Goal: Task Accomplishment & Management: Complete application form

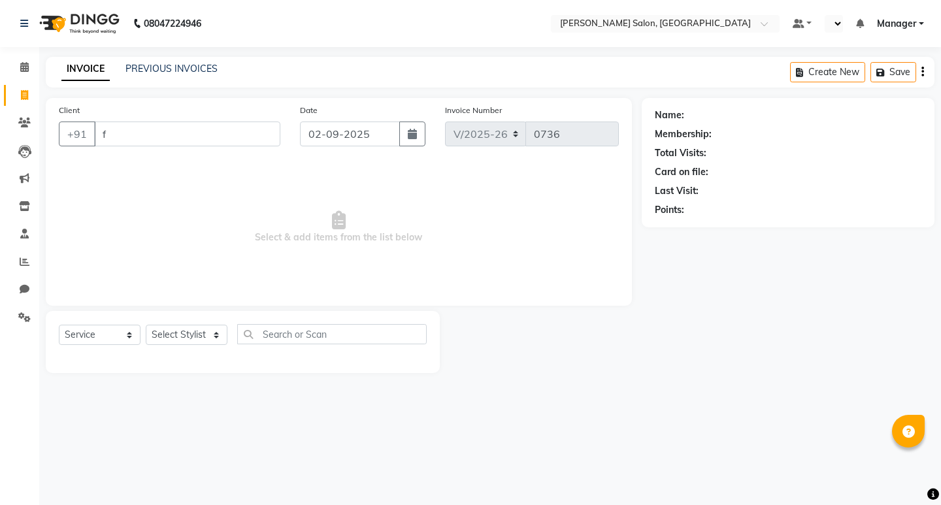
select select "7550"
select select "service"
click at [216, 331] on select "Select Stylist [PERSON_NAME] Manager [PERSON_NAME] Poonam Pakire [PERSON_NAME] …" at bounding box center [187, 335] width 82 height 20
select select "67609"
click at [146, 325] on select "Select Stylist [PERSON_NAME] Manager [PERSON_NAME] Poonam Pakire [PERSON_NAME] …" at bounding box center [187, 335] width 82 height 20
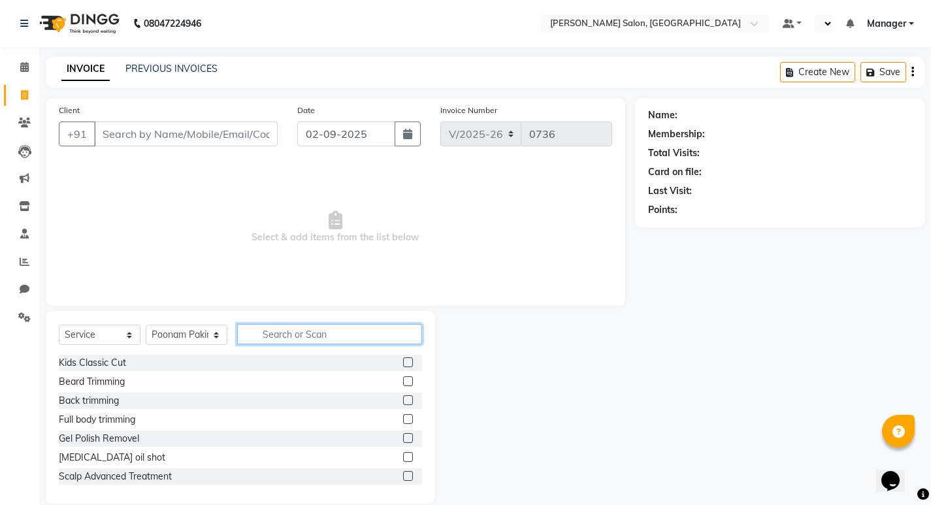
click at [324, 337] on input "text" at bounding box center [329, 334] width 185 height 20
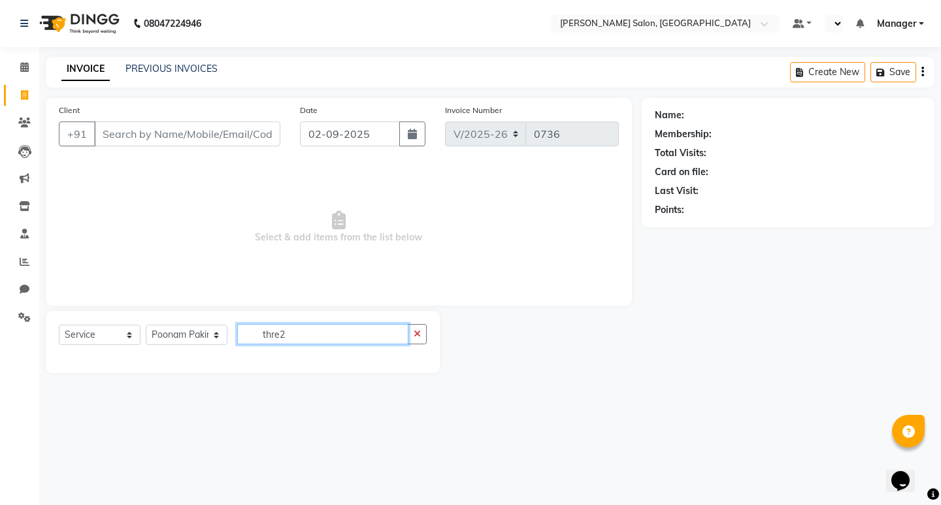
type input "thre2"
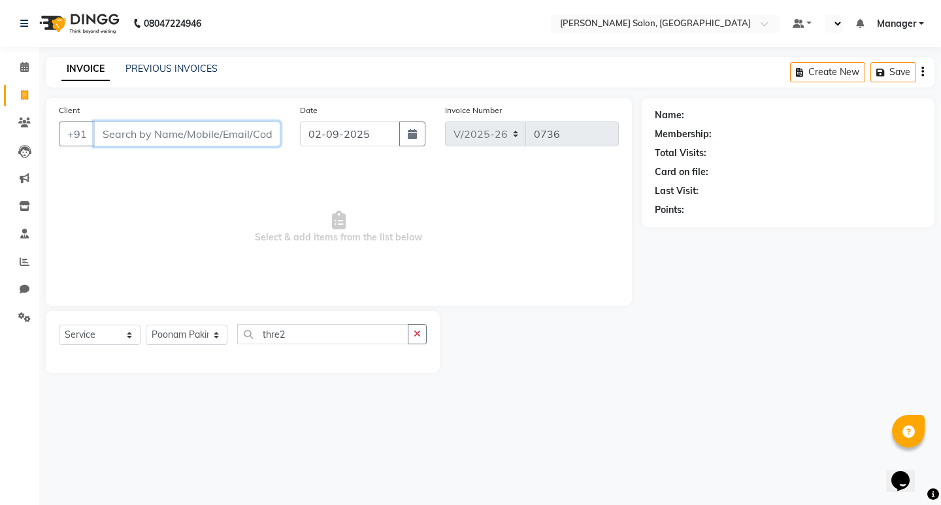
click at [232, 135] on input "Client" at bounding box center [187, 134] width 186 height 25
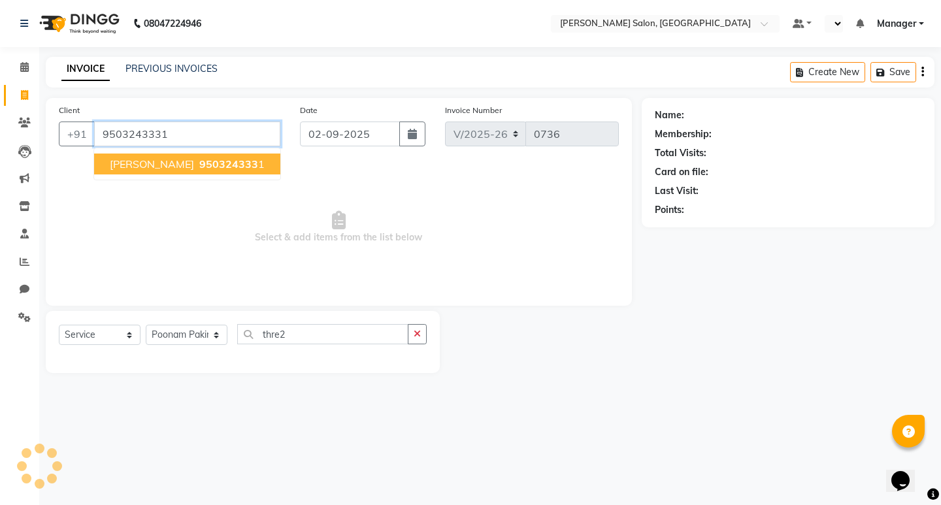
type input "9503243331"
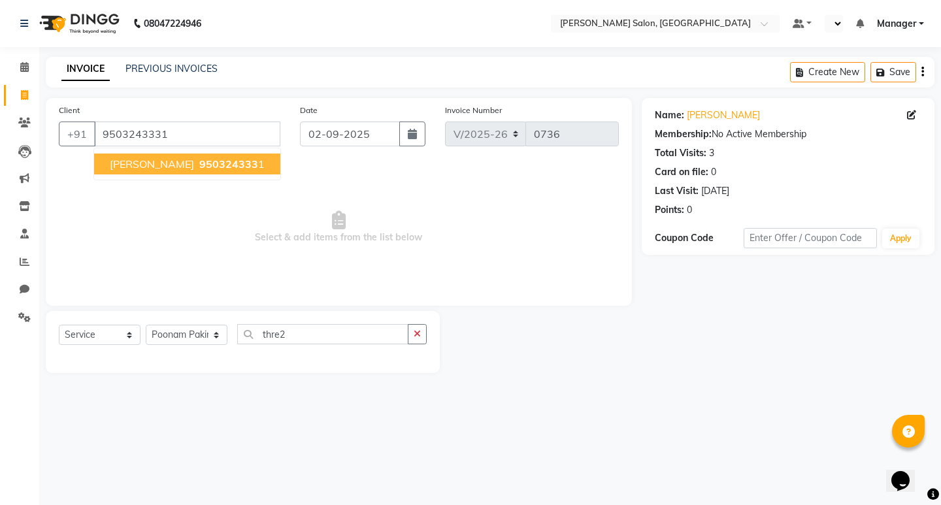
click at [199, 168] on span "950324333" at bounding box center [228, 164] width 59 height 13
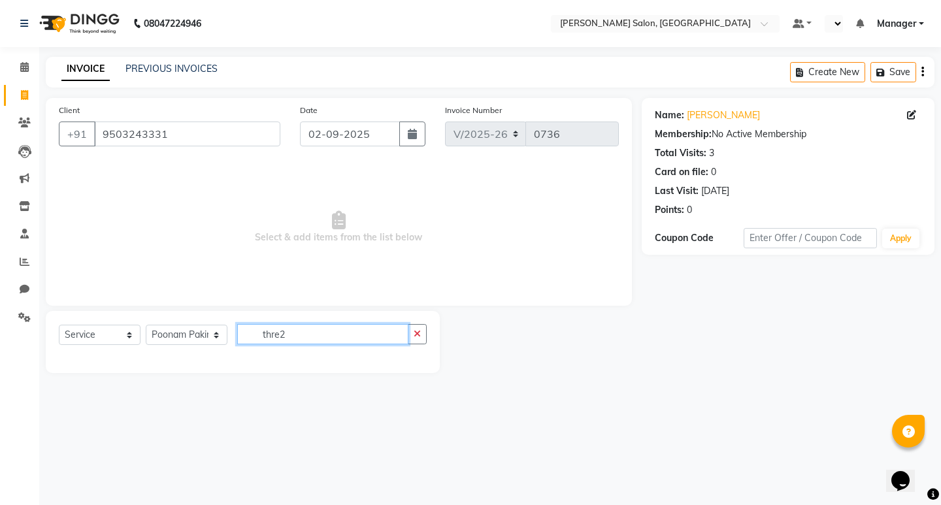
click at [375, 340] on input "thre2" at bounding box center [322, 334] width 171 height 20
type input "t"
type input "ey"
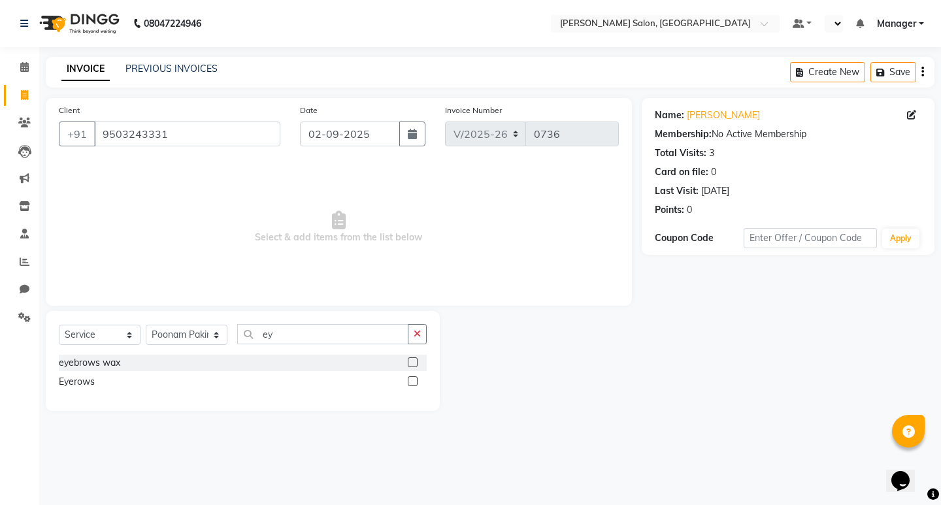
click at [414, 380] on label at bounding box center [413, 381] width 10 height 10
click at [414, 380] on input "checkbox" at bounding box center [412, 382] width 8 height 8
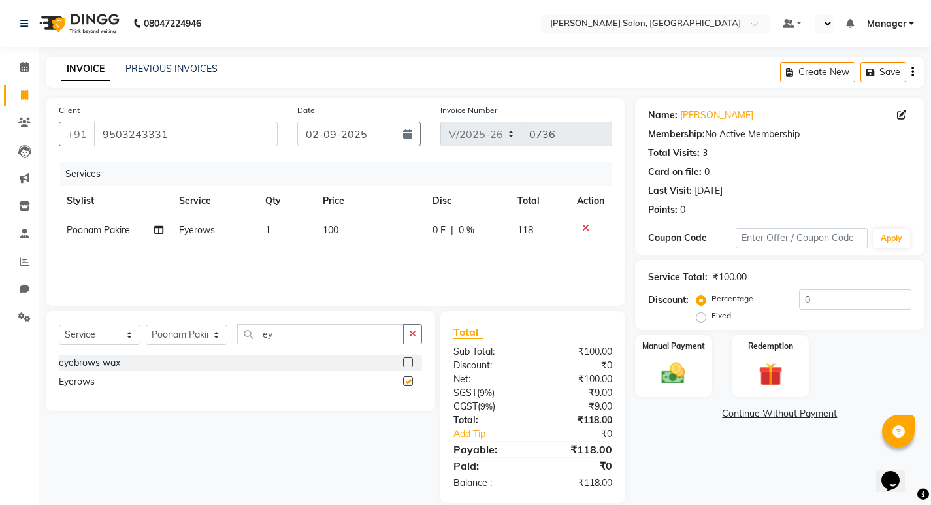
checkbox input "false"
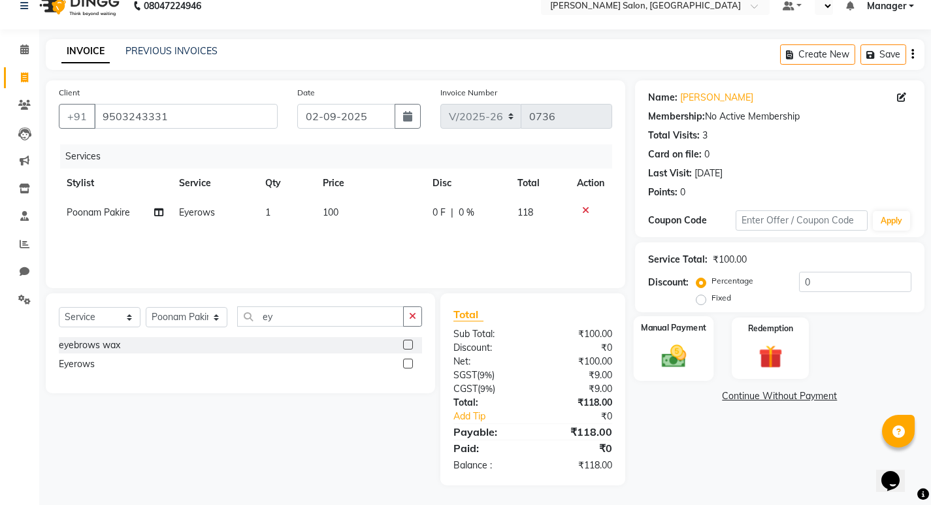
click at [679, 330] on label "Manual Payment" at bounding box center [673, 328] width 65 height 12
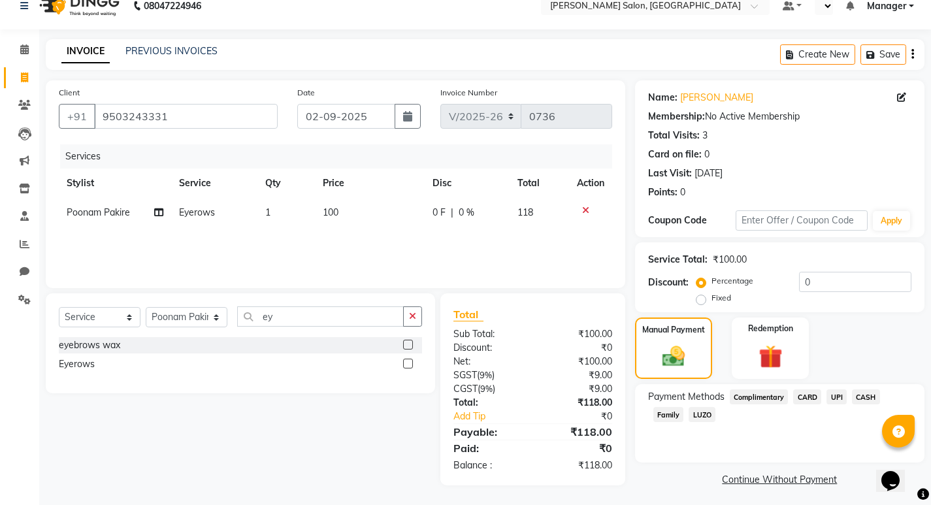
scroll to position [22, 0]
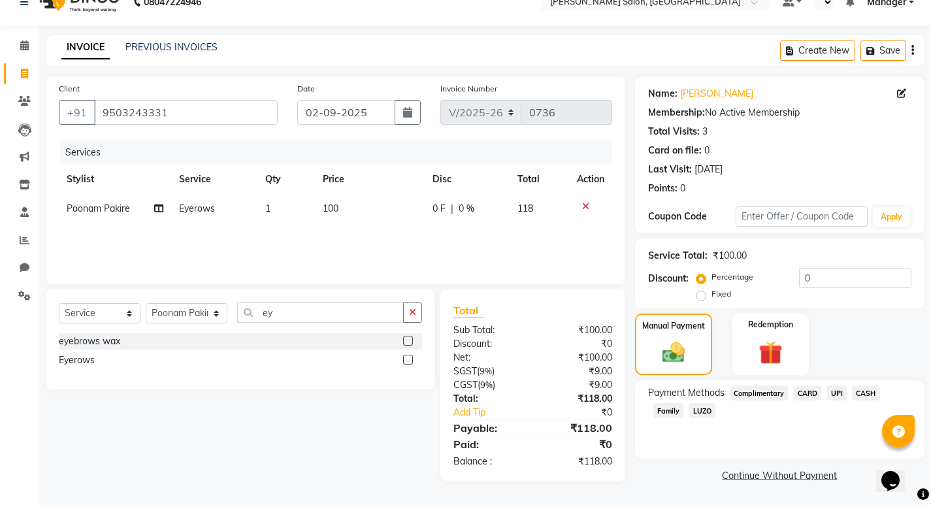
click at [835, 395] on span "UPI" at bounding box center [837, 393] width 20 height 15
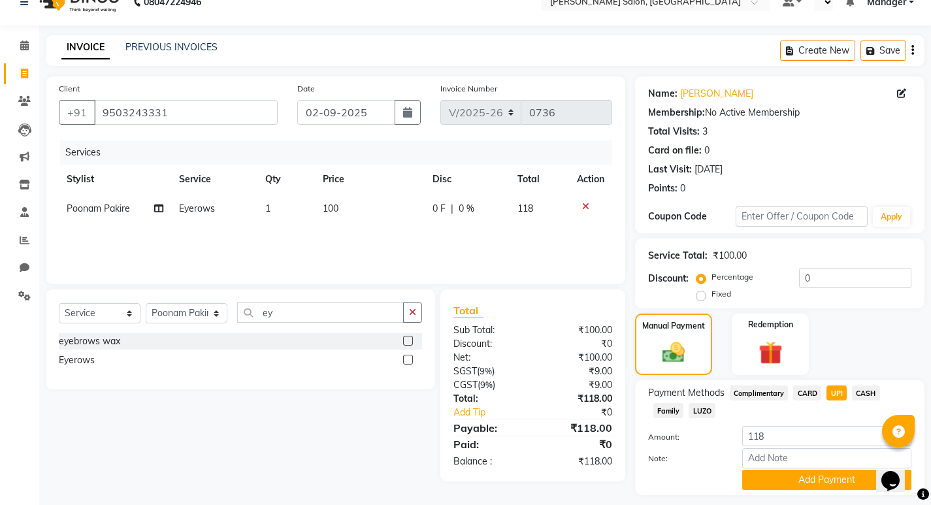
scroll to position [58, 0]
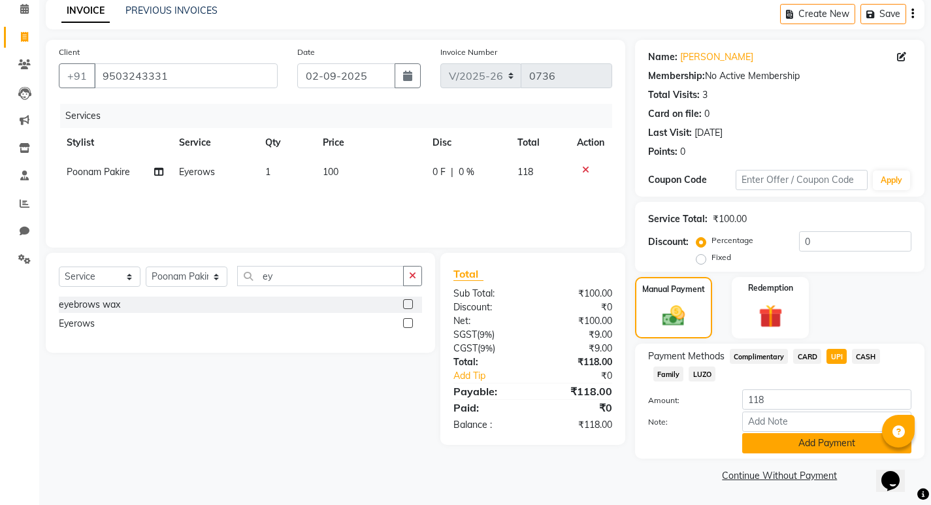
click at [789, 439] on button "Add Payment" at bounding box center [827, 443] width 169 height 20
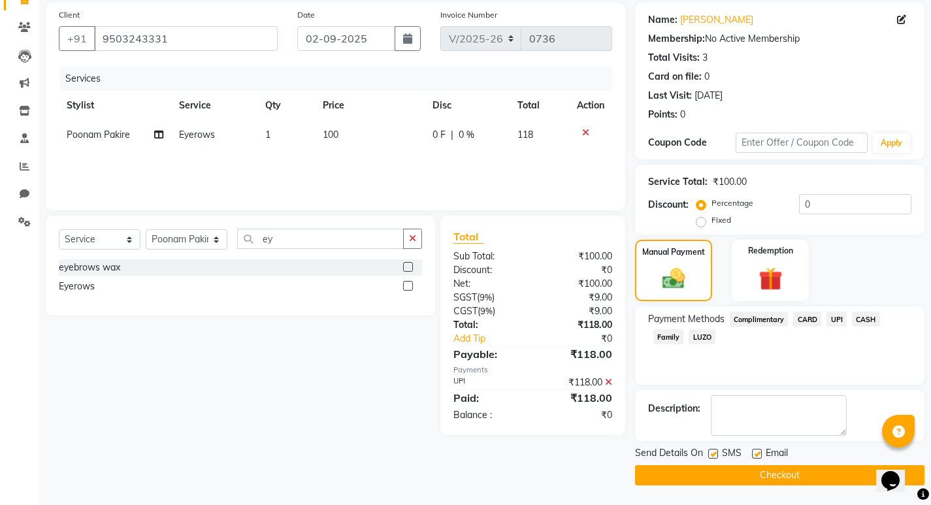
scroll to position [0, 0]
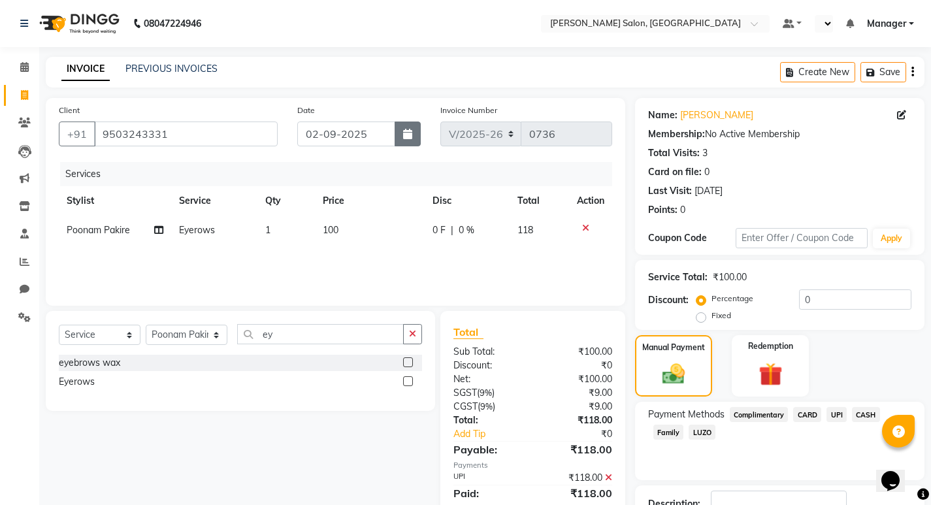
click at [409, 134] on icon "button" at bounding box center [407, 134] width 9 height 10
select select "9"
select select "2025"
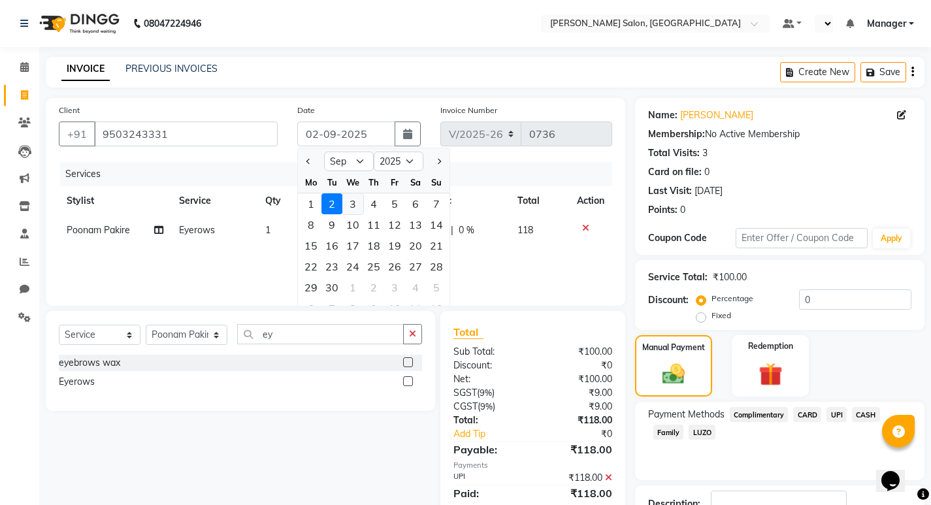
click at [354, 203] on div "3" at bounding box center [352, 203] width 21 height 21
type input "[DATE]"
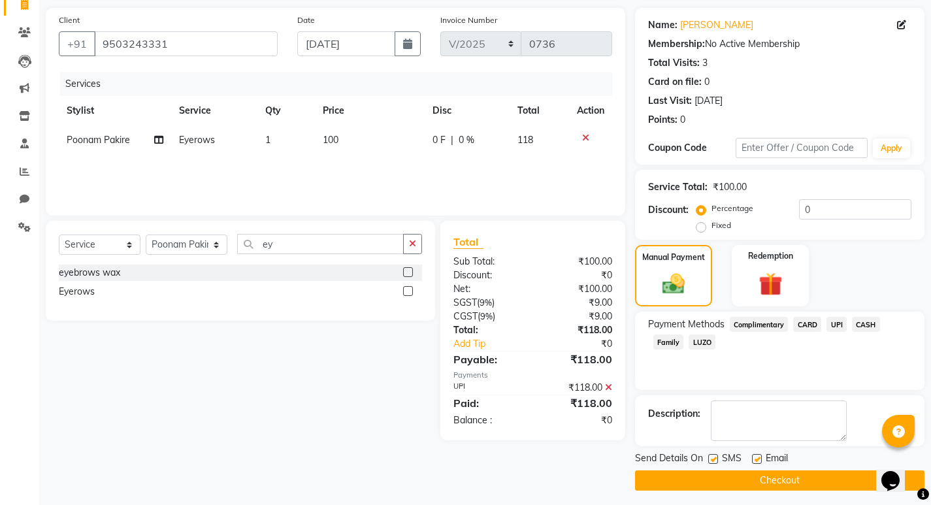
scroll to position [95, 0]
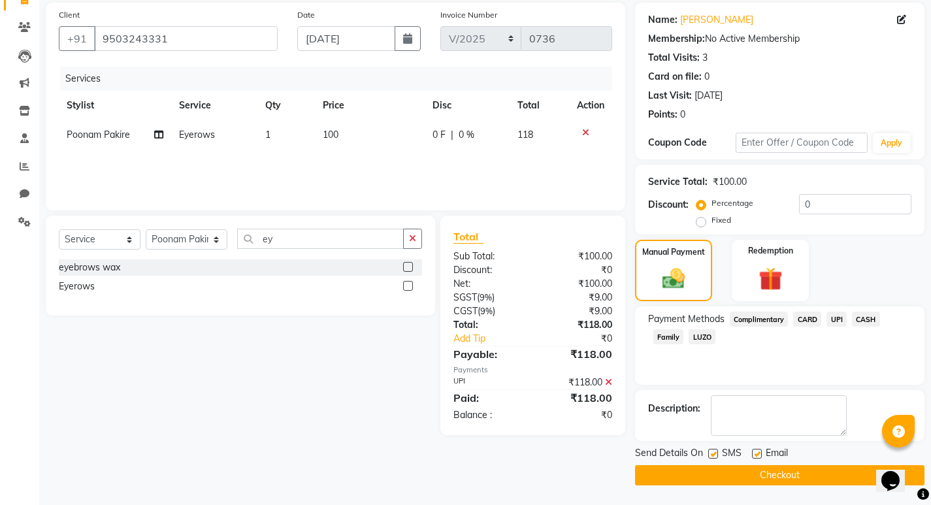
click at [800, 476] on button "Checkout" at bounding box center [780, 475] width 290 height 20
